Goal: Task Accomplishment & Management: Manage account settings

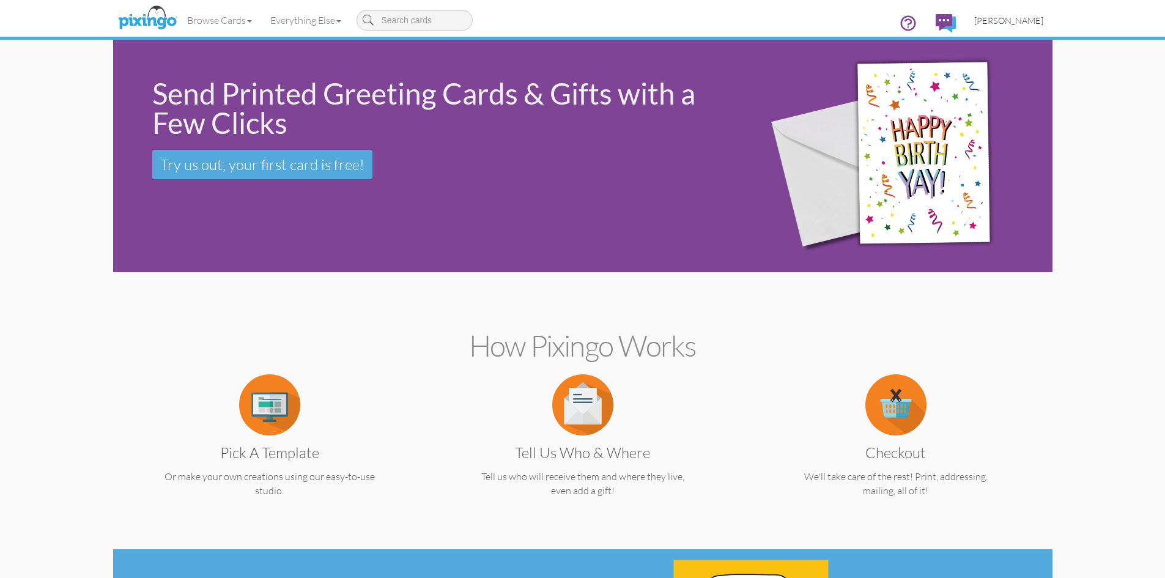
click at [1007, 21] on span "[PERSON_NAME]" at bounding box center [1008, 20] width 69 height 10
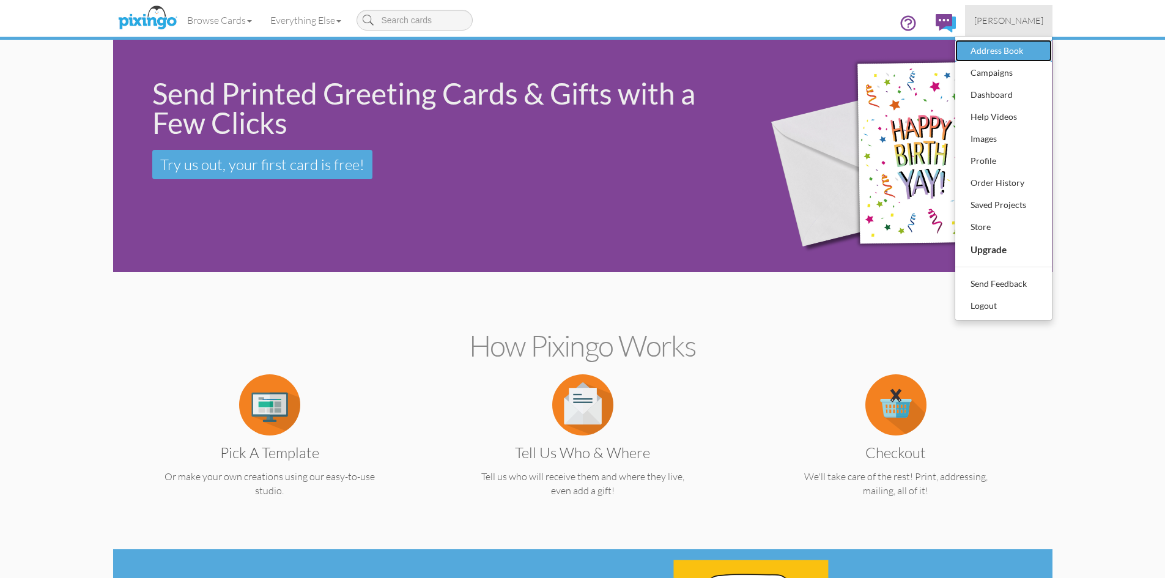
click at [1005, 49] on div "Address Book" at bounding box center [1004, 51] width 72 height 18
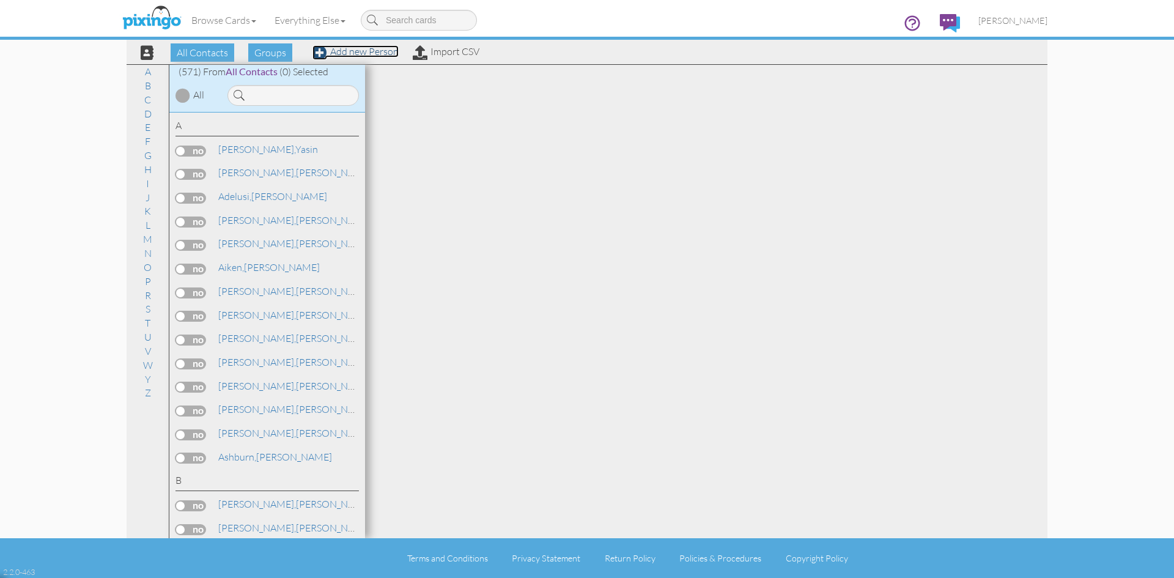
click at [338, 53] on link "Add new Person" at bounding box center [356, 51] width 86 height 12
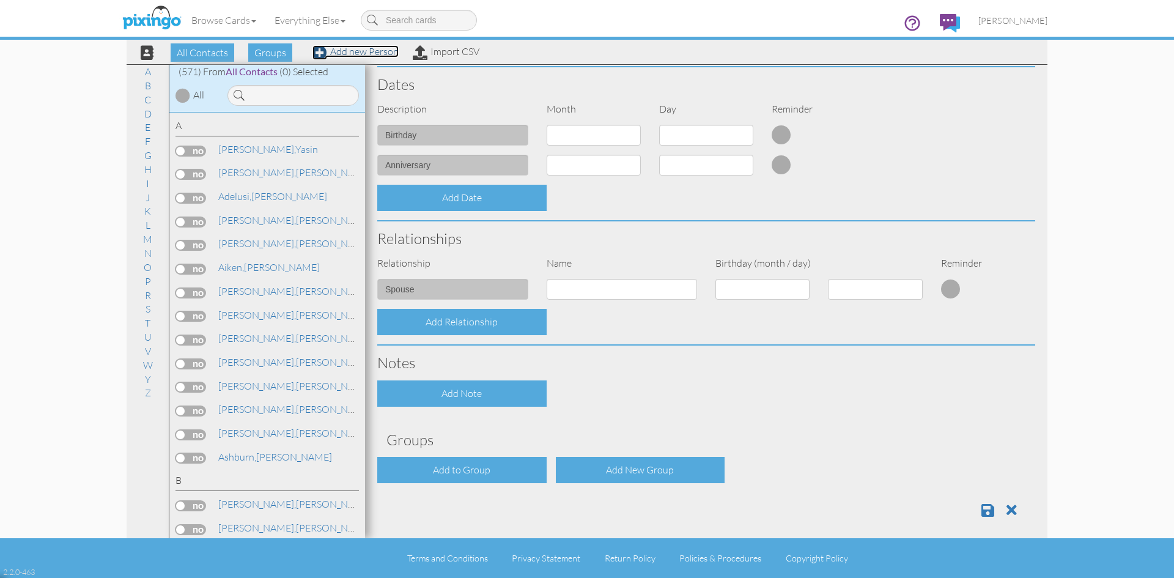
scroll to position [317, 0]
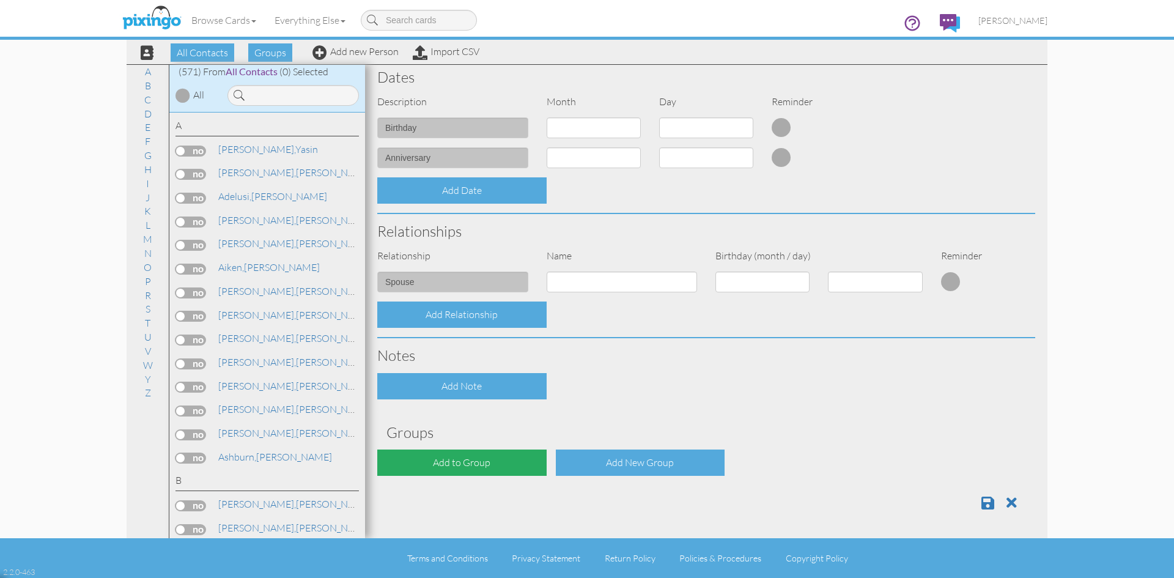
click at [478, 461] on div "Add to Group" at bounding box center [461, 463] width 169 height 26
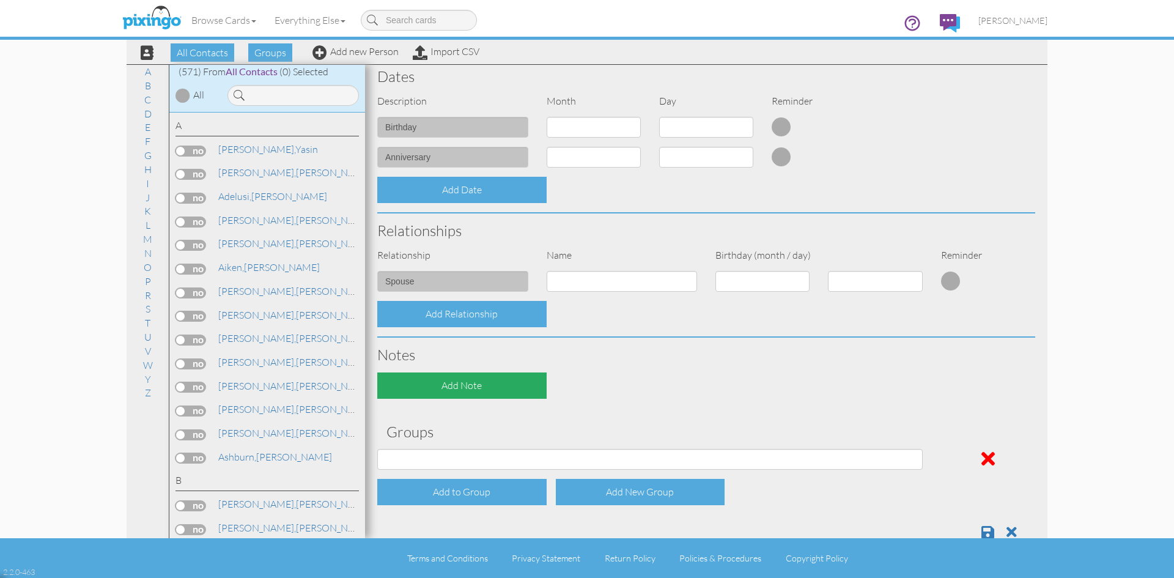
click at [484, 386] on div "Add Note" at bounding box center [461, 385] width 169 height 26
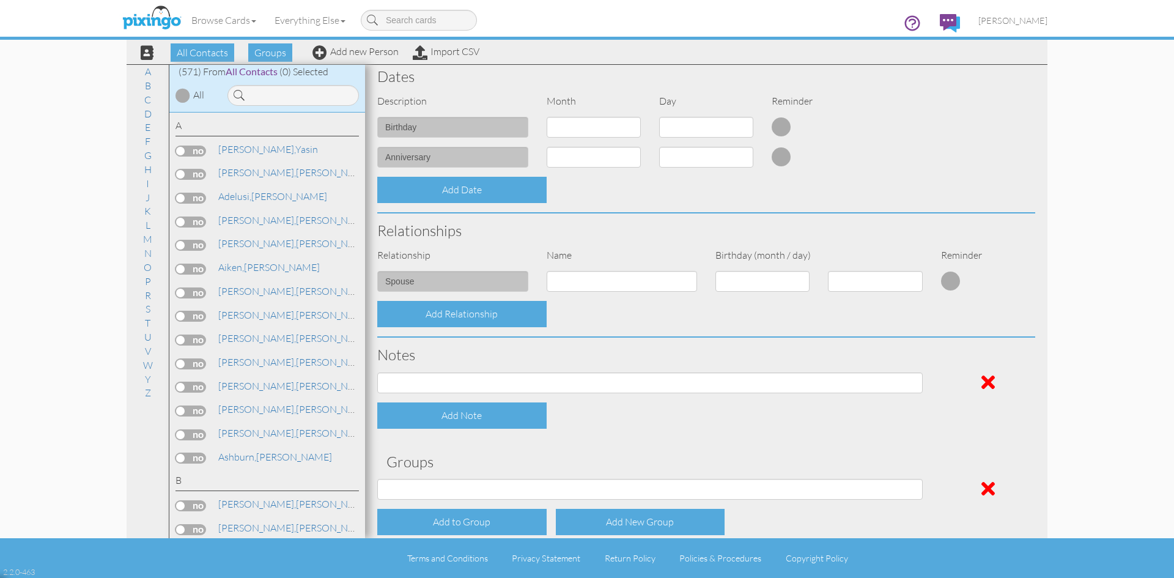
click at [561, 348] on h3 "Notes" at bounding box center [706, 355] width 658 height 16
